Goal: Task Accomplishment & Management: Use online tool/utility

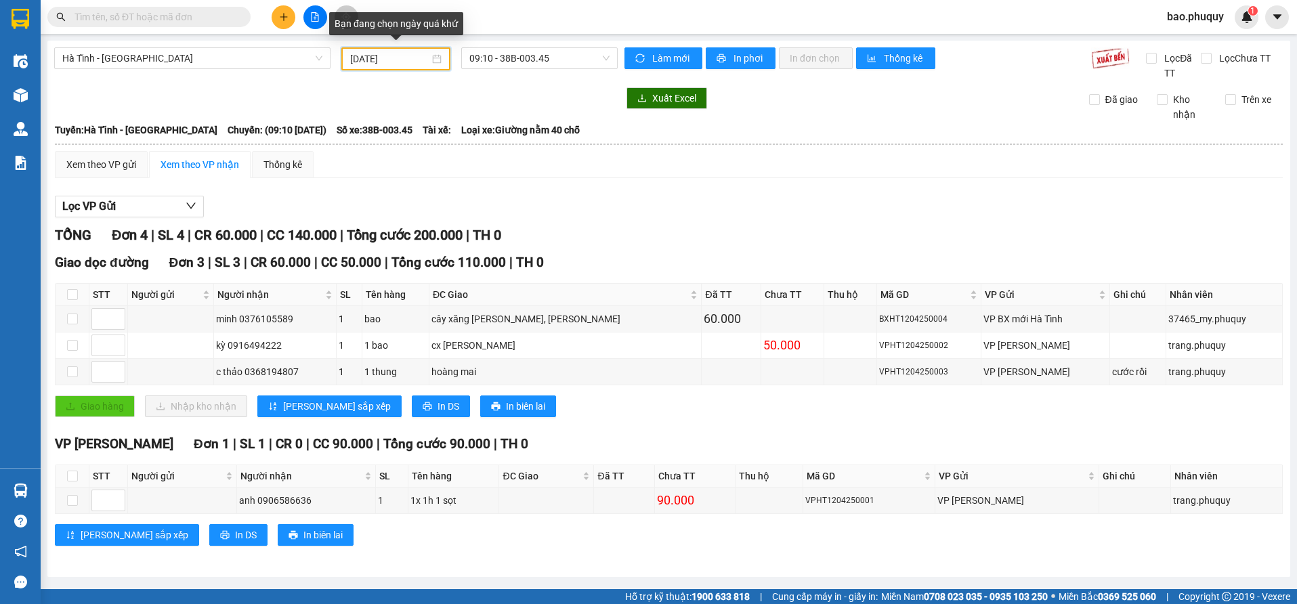
click at [410, 51] on input "[DATE]" at bounding box center [389, 58] width 79 height 15
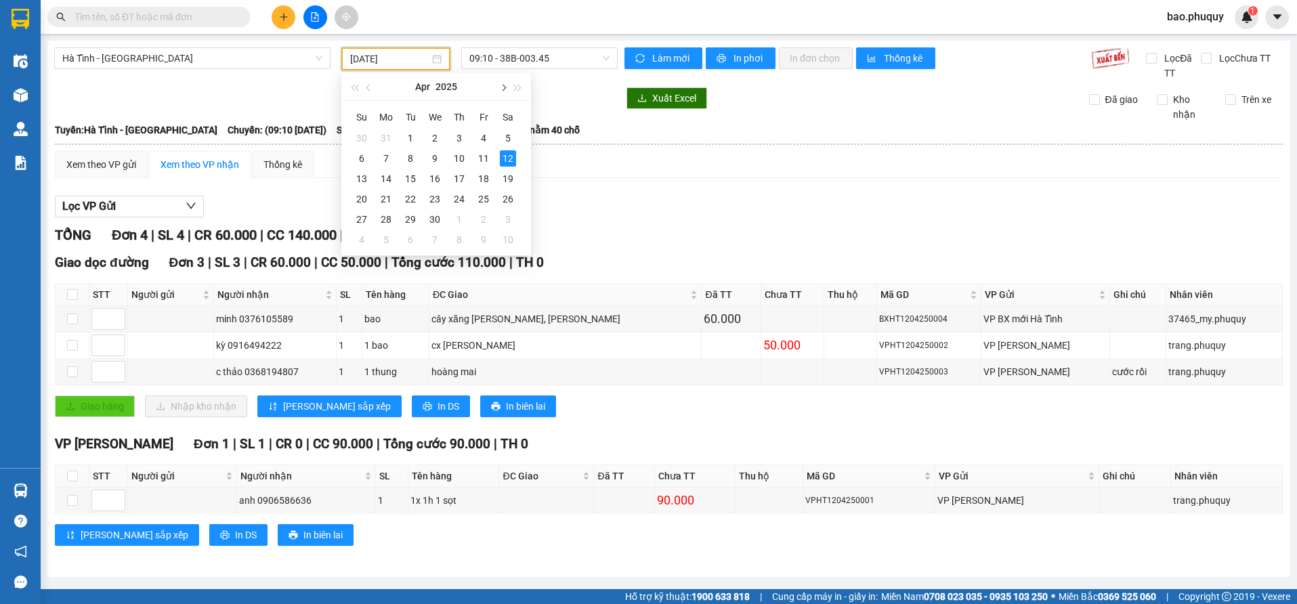
click at [500, 89] on span "button" at bounding box center [502, 88] width 7 height 7
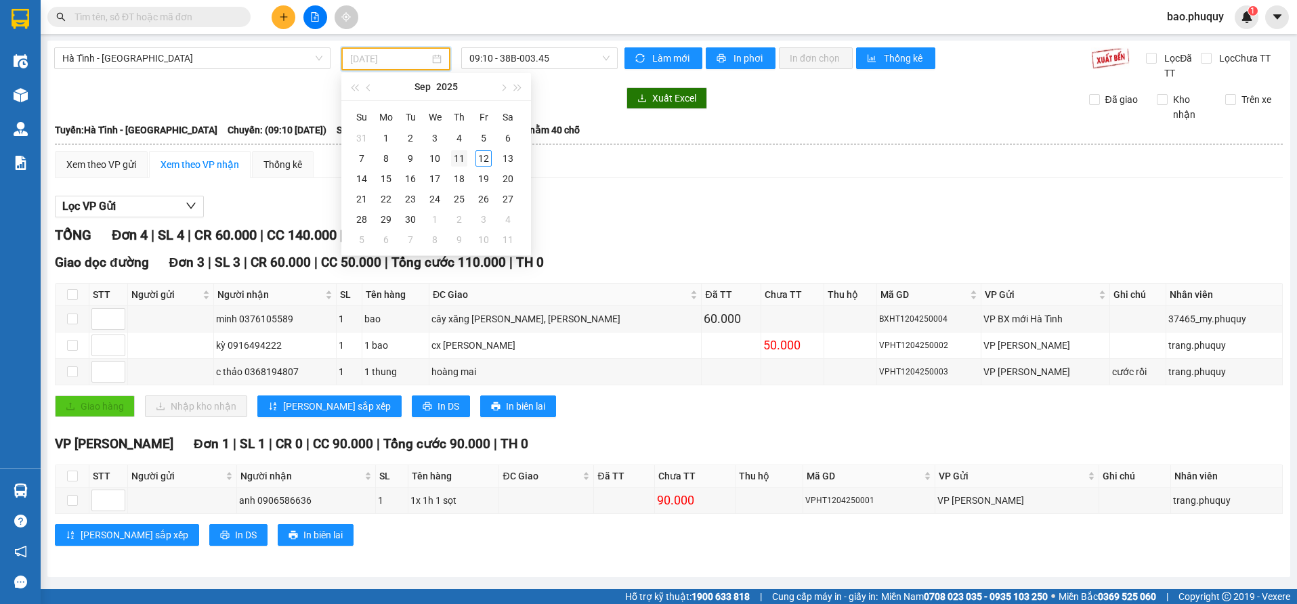
click at [458, 154] on div "11" at bounding box center [459, 158] width 16 height 16
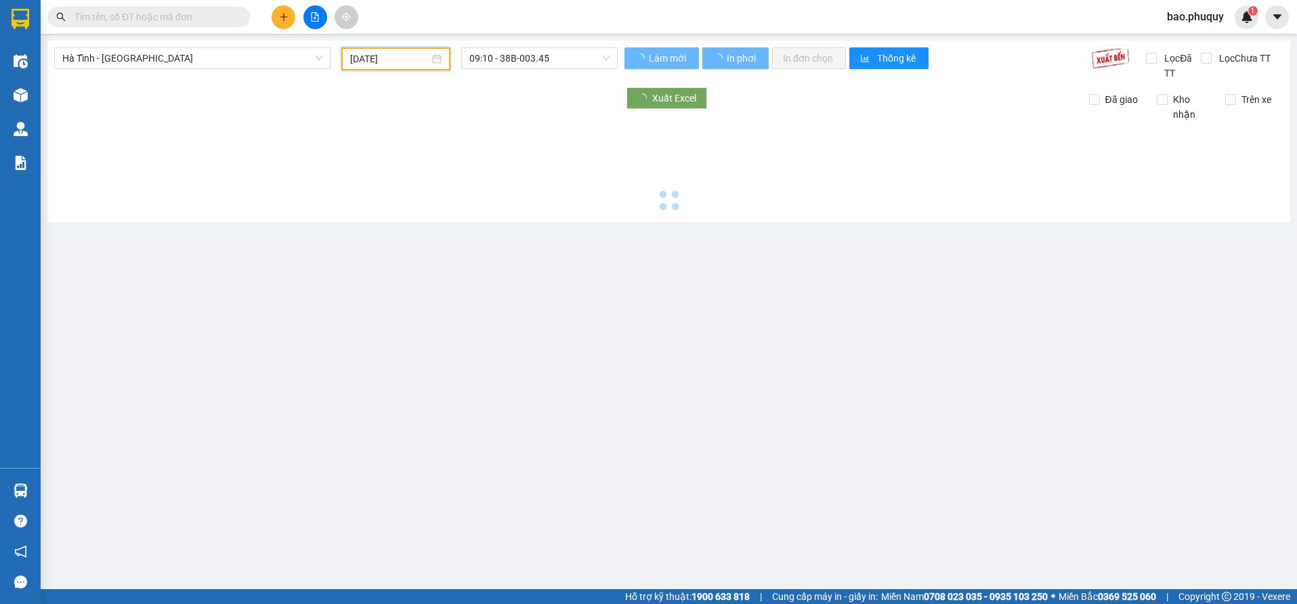
type input "[DATE]"
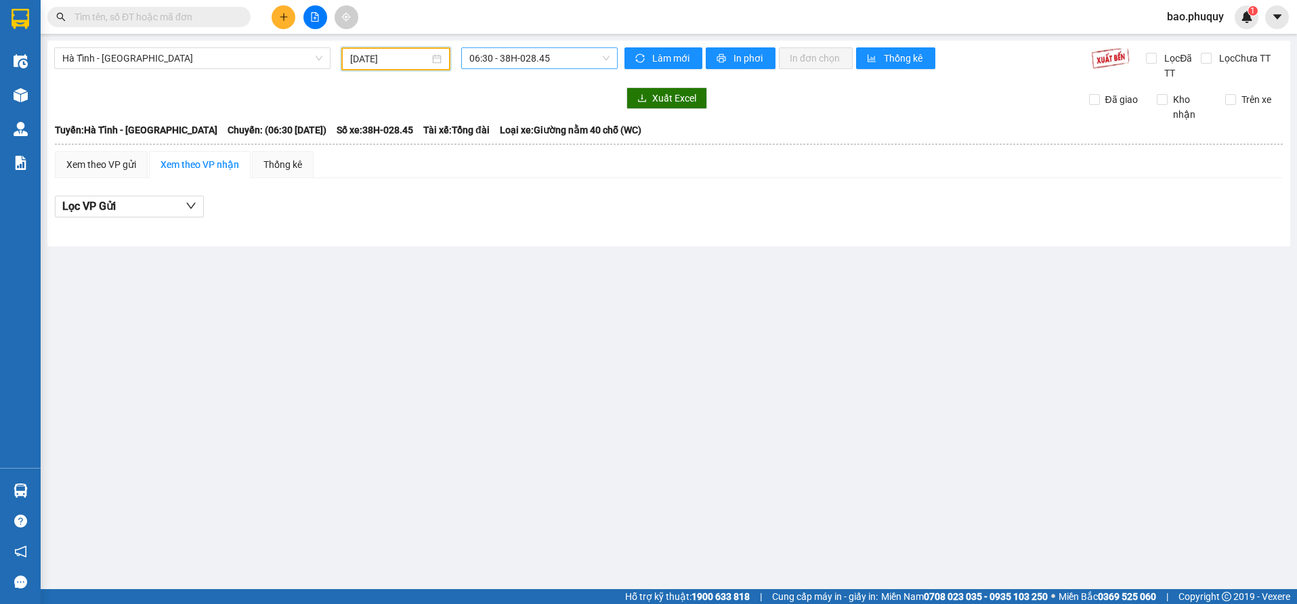
click at [512, 65] on span "06:30 - 38H-028.45" at bounding box center [539, 58] width 140 height 20
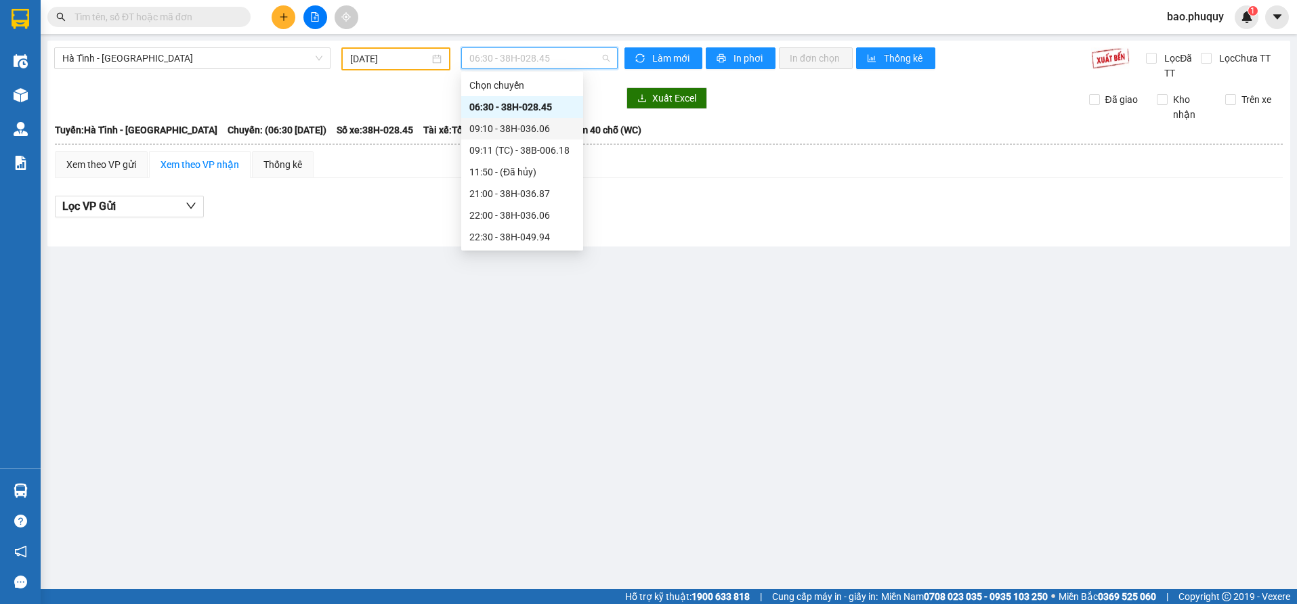
scroll to position [43, 0]
click at [542, 220] on div "23:00 - 38H-028.74" at bounding box center [522, 215] width 106 height 15
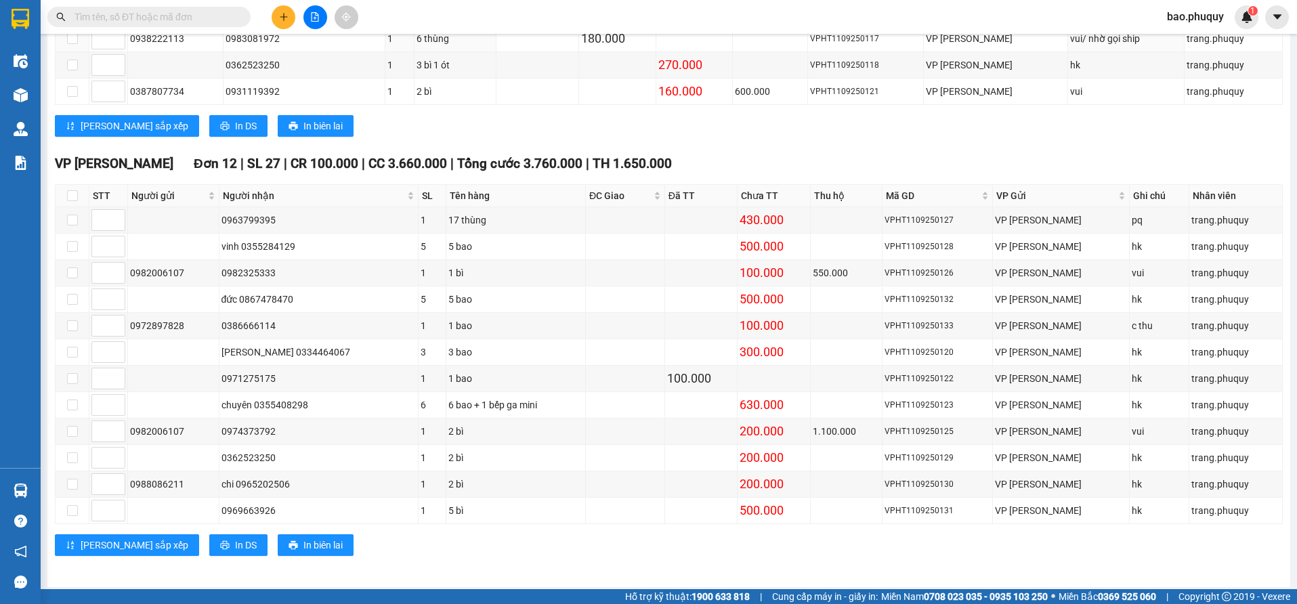
scroll to position [523, 0]
